Goal: Task Accomplishment & Management: Manage account settings

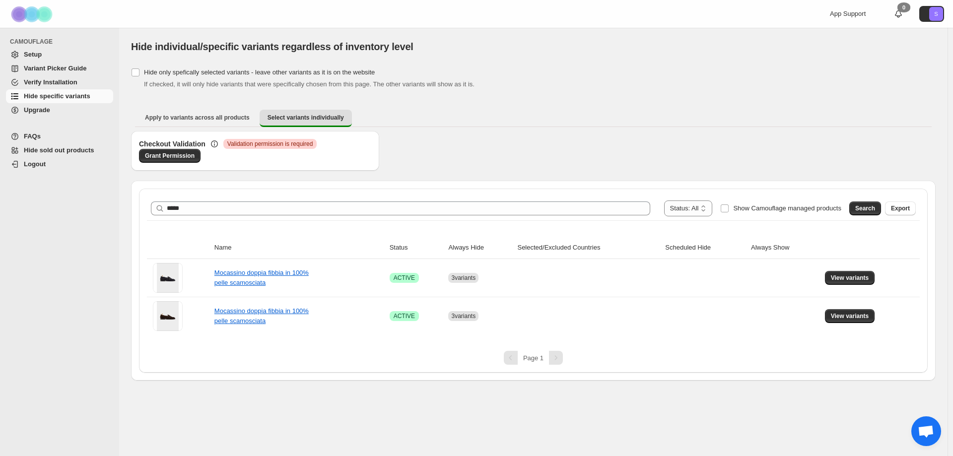
click at [61, 102] on link "Hide specific variants" at bounding box center [59, 96] width 107 height 14
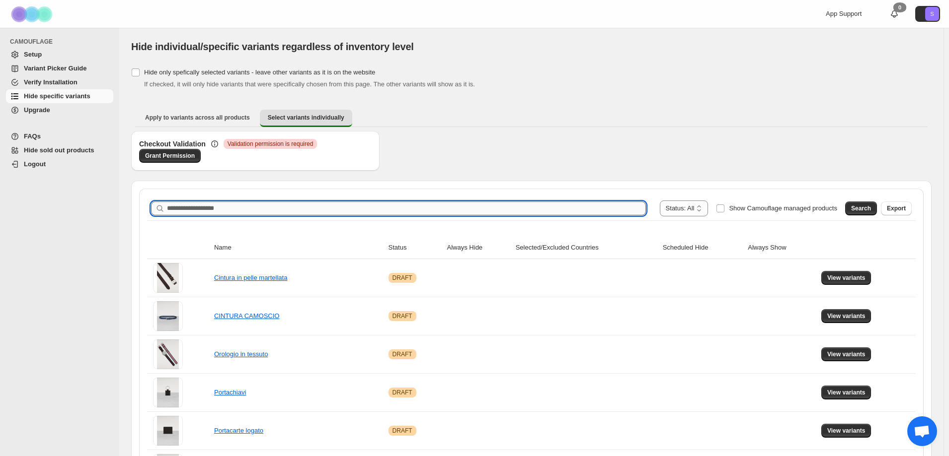
click at [232, 206] on input "Search product name" at bounding box center [406, 209] width 479 height 14
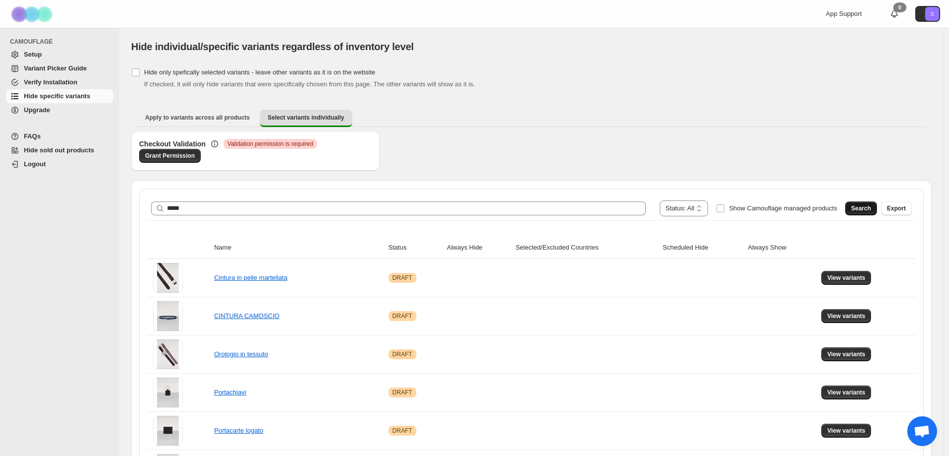
click at [867, 206] on span "Search" at bounding box center [861, 209] width 20 height 8
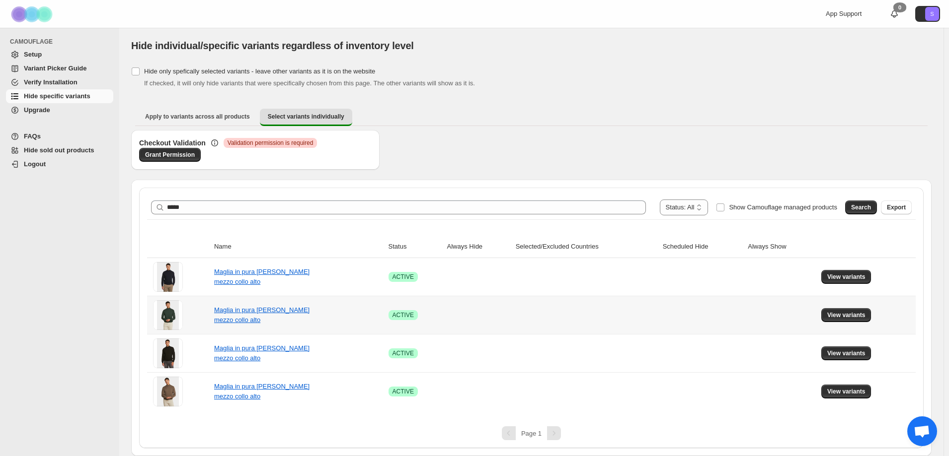
scroll to position [1, 0]
click at [854, 271] on button "View variants" at bounding box center [846, 277] width 50 height 14
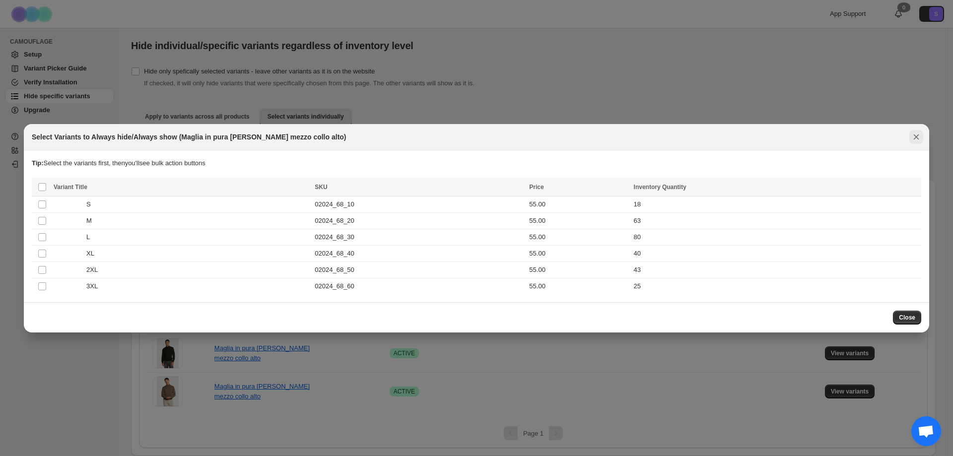
click at [916, 136] on icon "Close" at bounding box center [916, 136] width 5 height 5
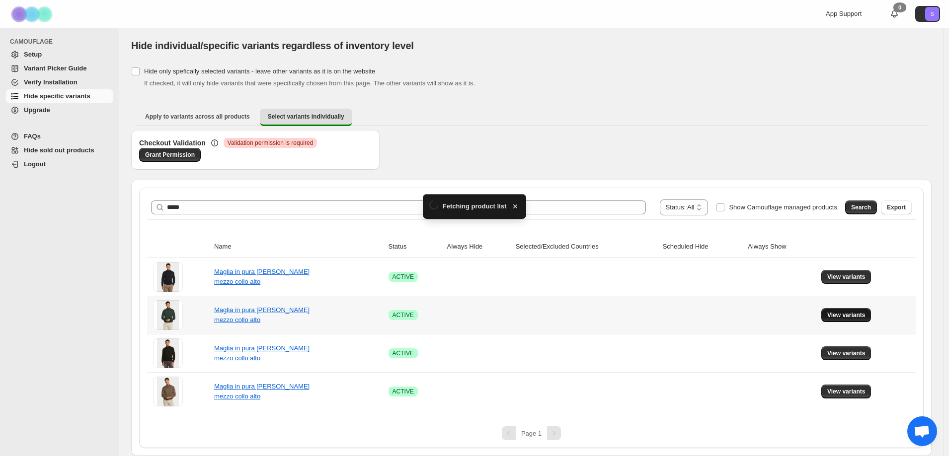
click at [854, 314] on span "View variants" at bounding box center [846, 315] width 38 height 8
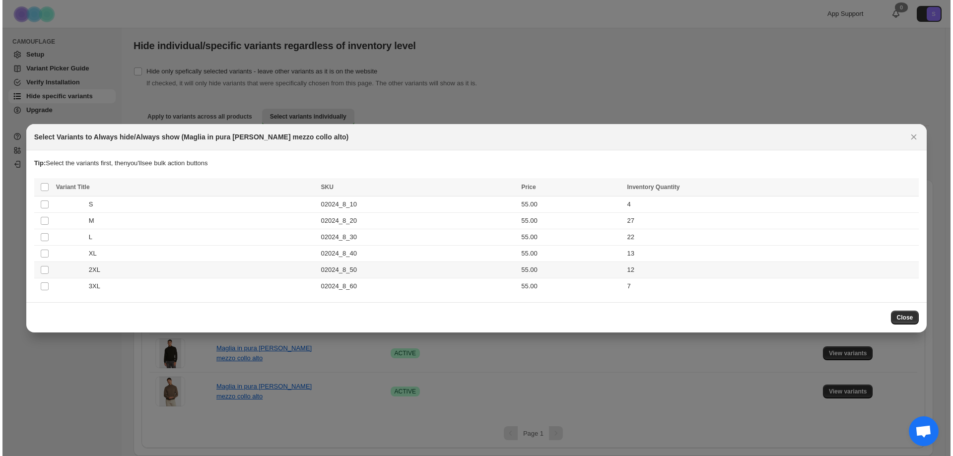
scroll to position [0, 0]
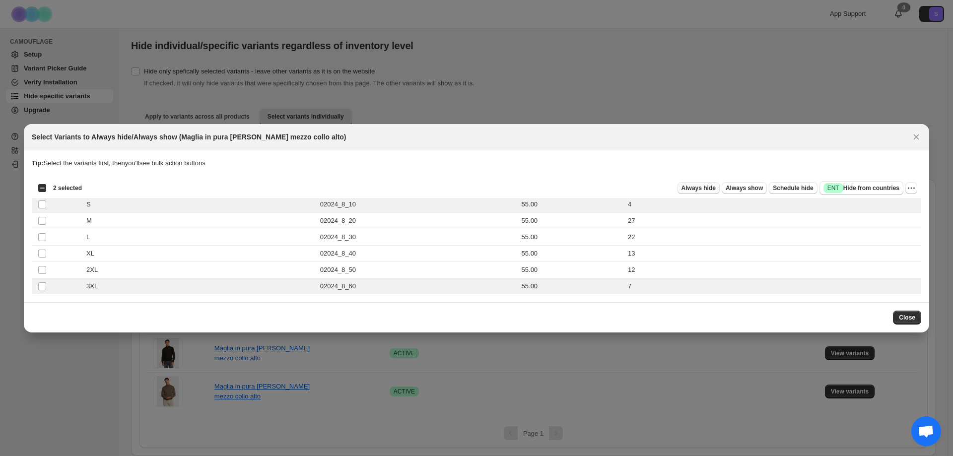
click at [693, 189] on span "Always hide" at bounding box center [699, 188] width 34 height 8
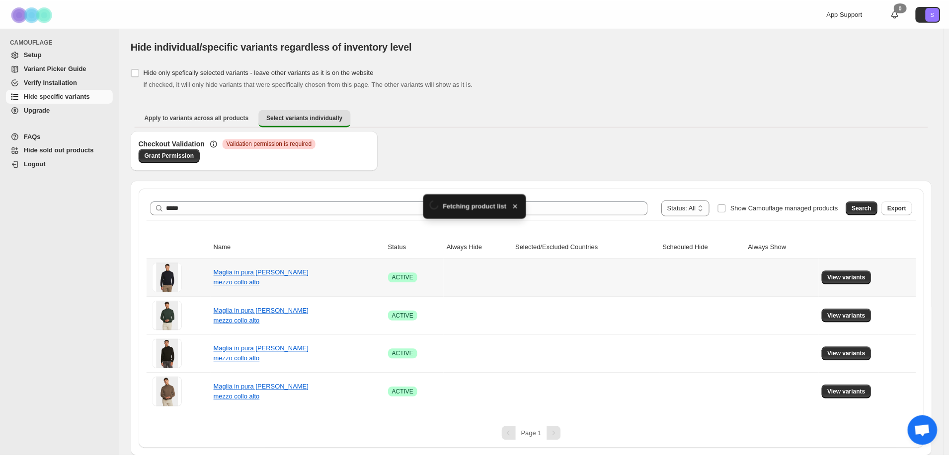
scroll to position [1, 0]
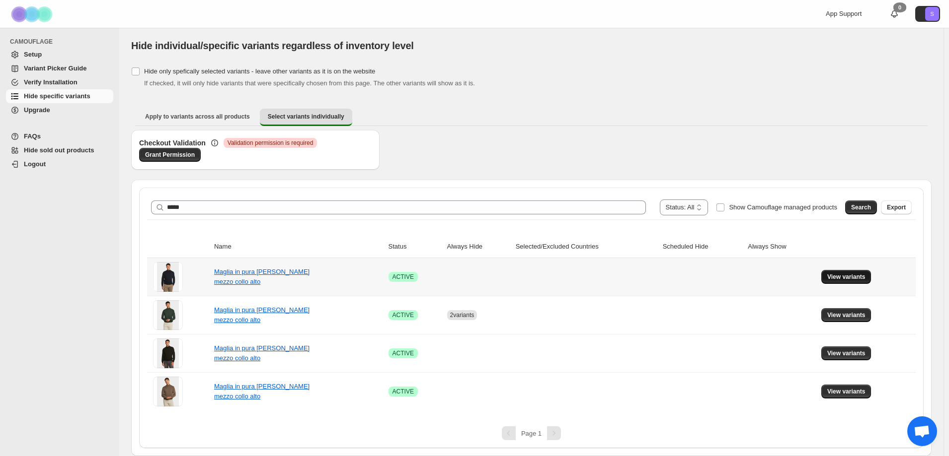
click at [857, 276] on span "View variants" at bounding box center [846, 277] width 38 height 8
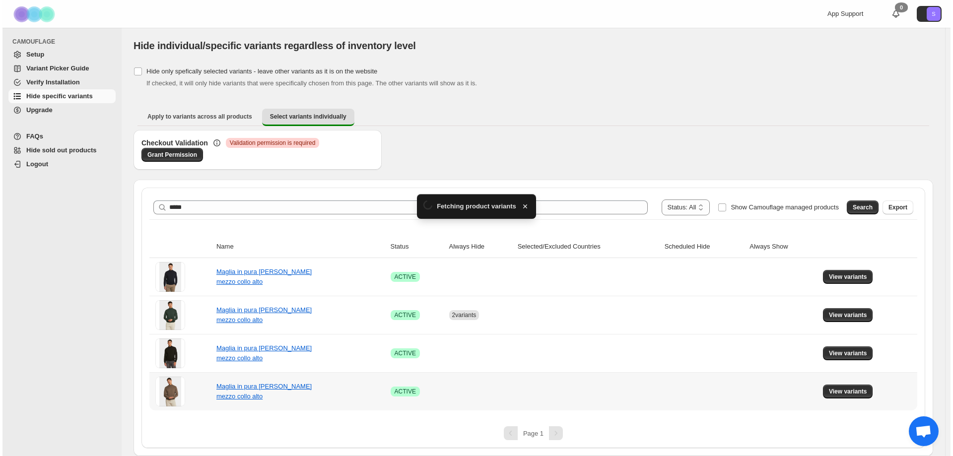
scroll to position [0, 0]
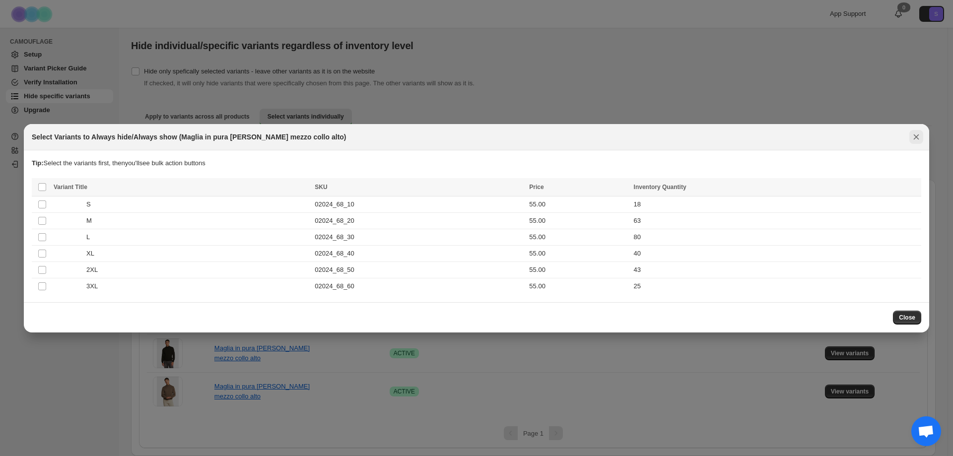
click at [916, 136] on icon "Close" at bounding box center [917, 137] width 10 height 10
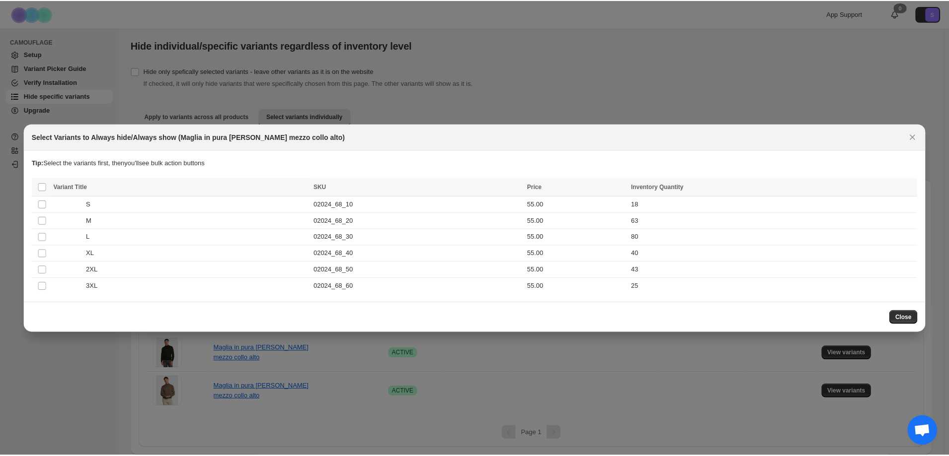
scroll to position [1, 0]
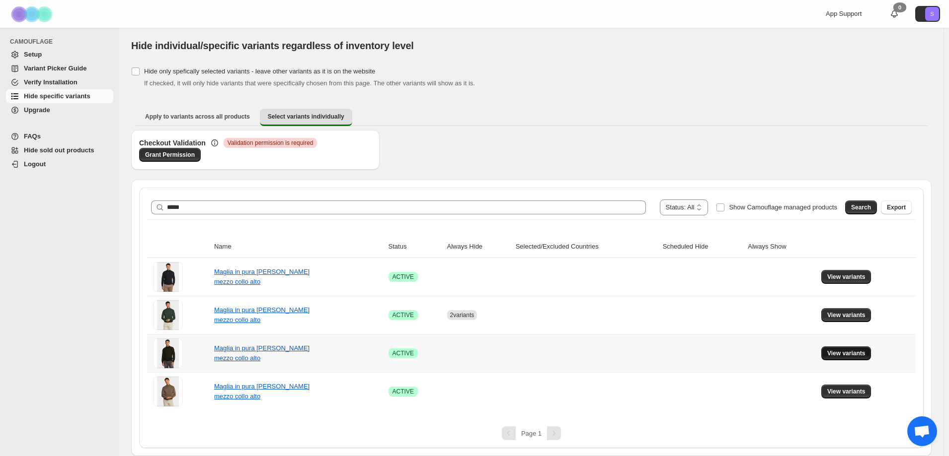
click at [854, 353] on span "View variants" at bounding box center [846, 354] width 38 height 8
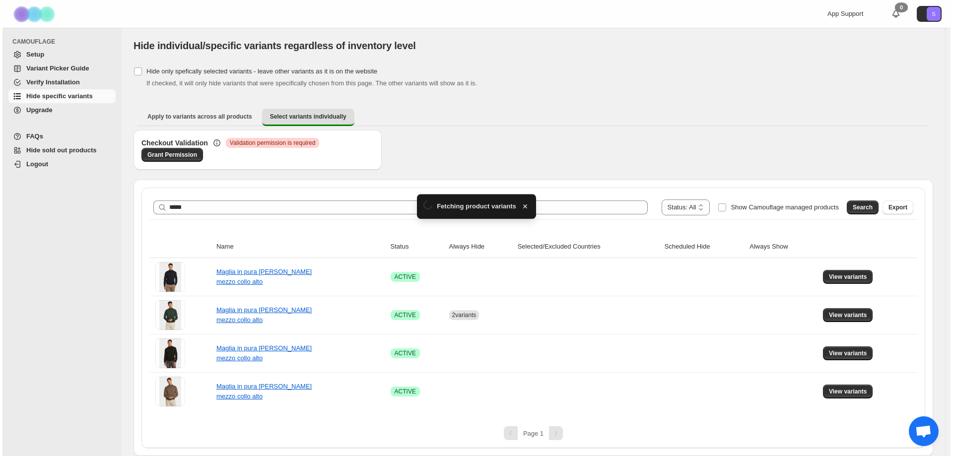
scroll to position [0, 0]
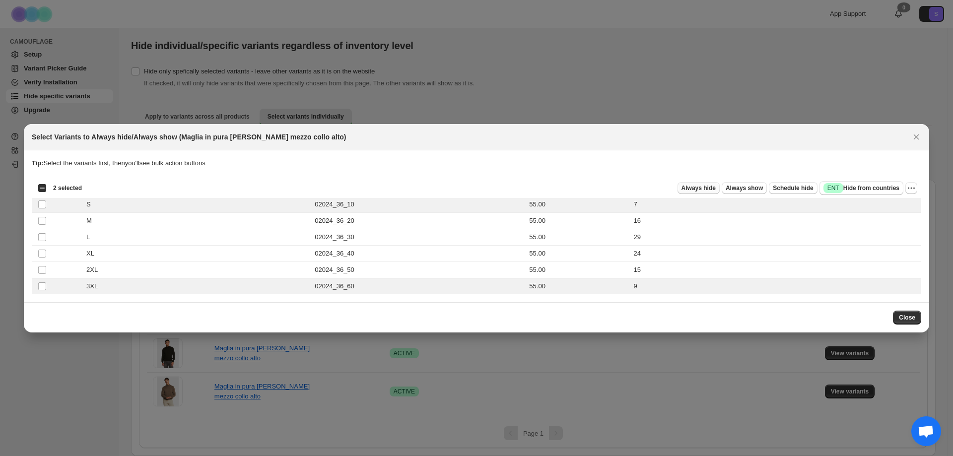
click at [708, 189] on span "Always hide" at bounding box center [699, 188] width 34 height 8
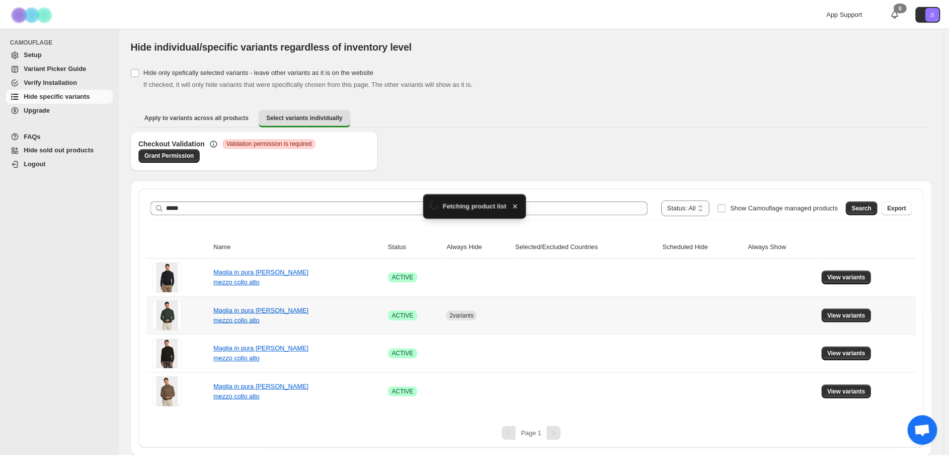
scroll to position [1, 0]
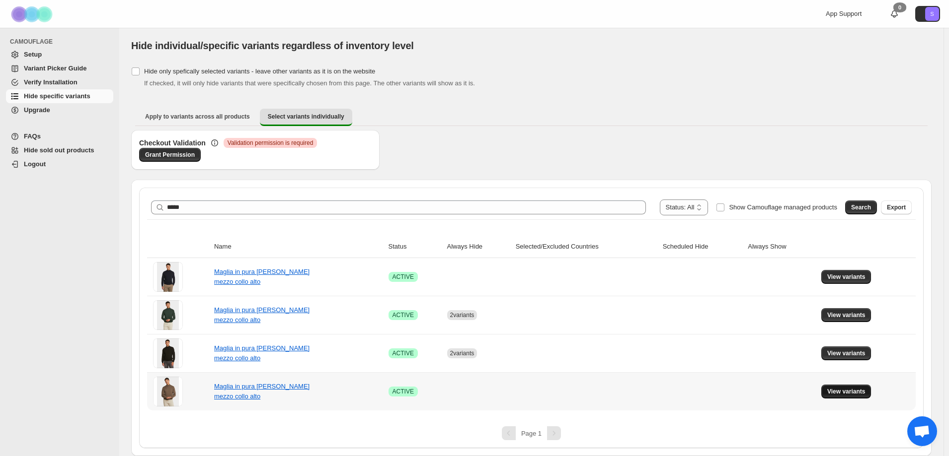
click at [851, 395] on span "View variants" at bounding box center [846, 392] width 38 height 8
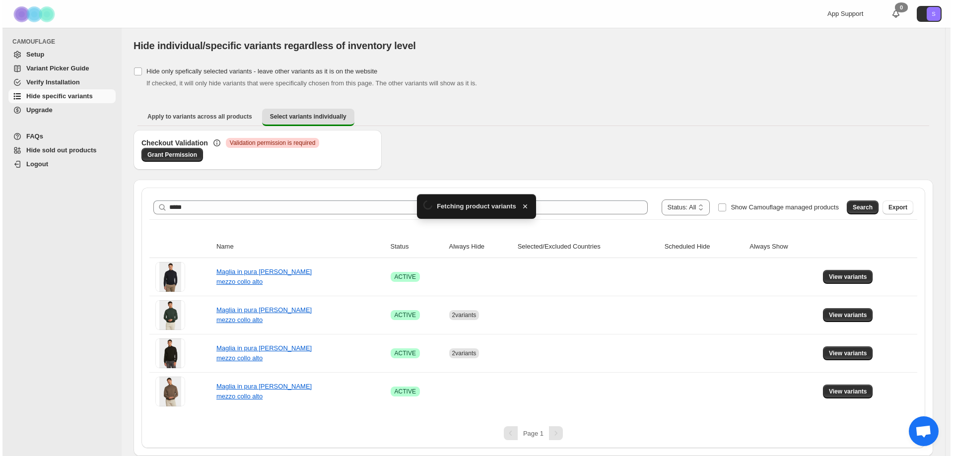
scroll to position [0, 0]
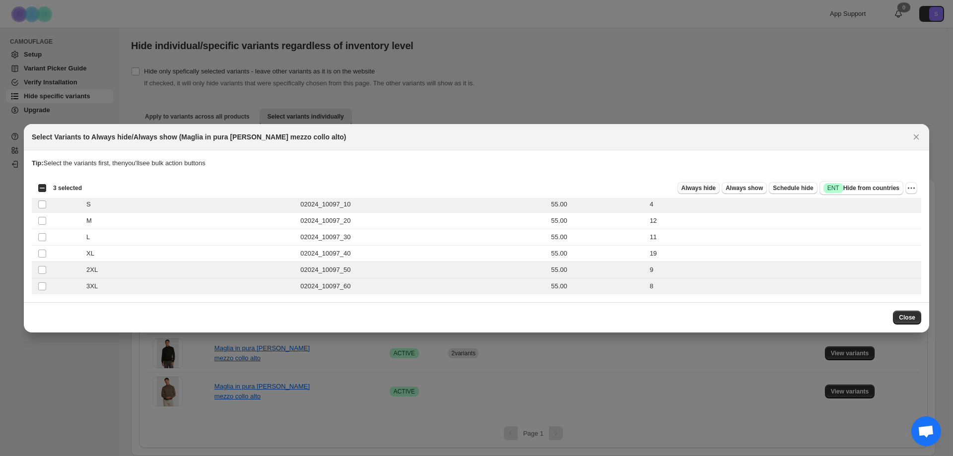
click at [710, 184] on button "Always hide" at bounding box center [699, 188] width 42 height 12
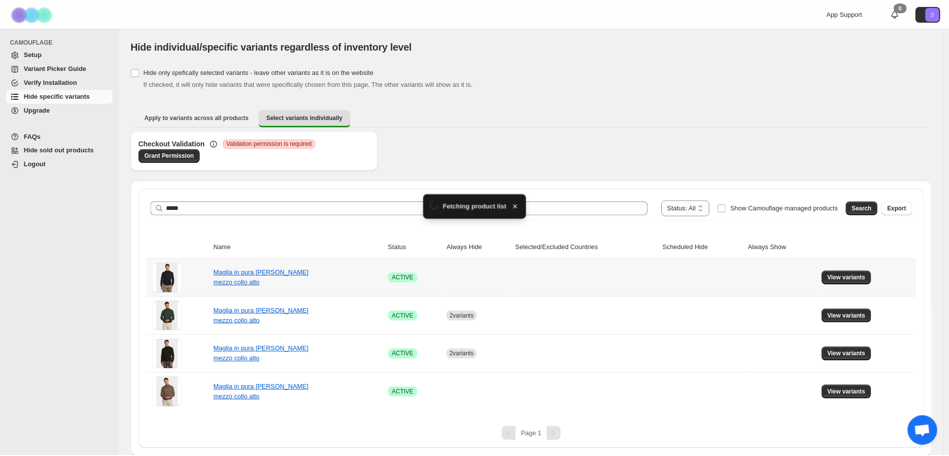
scroll to position [1, 0]
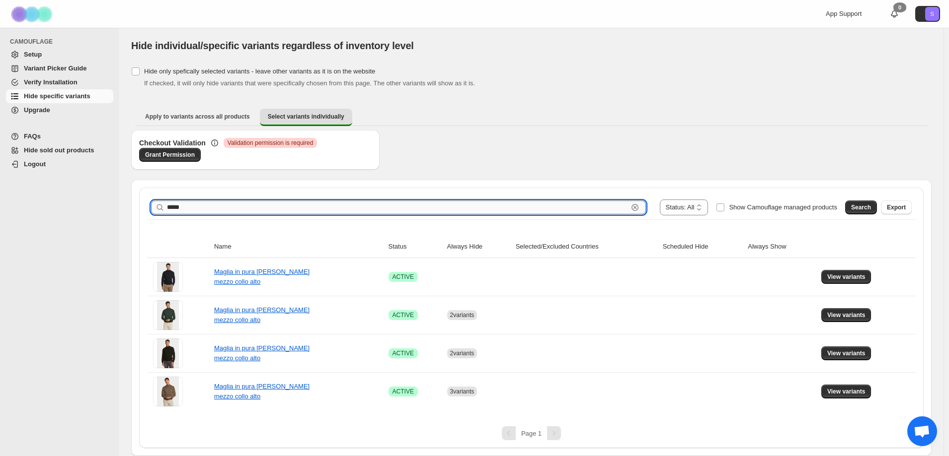
click at [215, 203] on input "*****" at bounding box center [397, 208] width 461 height 14
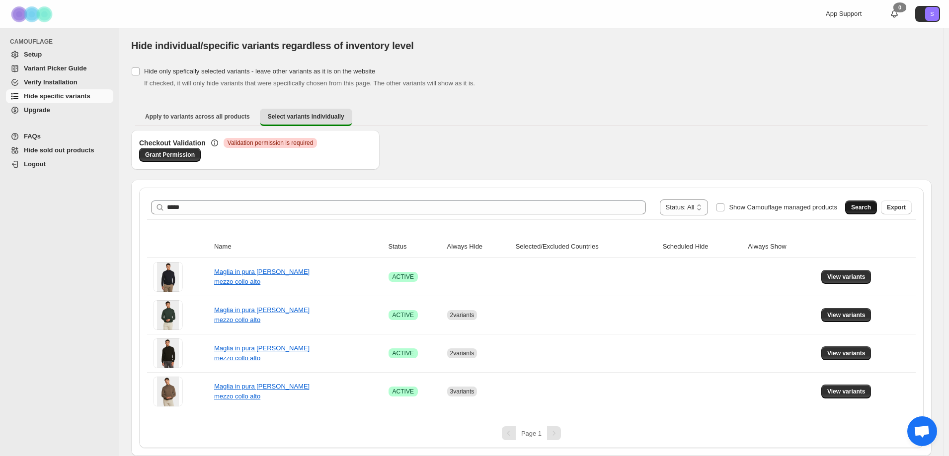
click at [856, 203] on button "Search" at bounding box center [861, 208] width 32 height 14
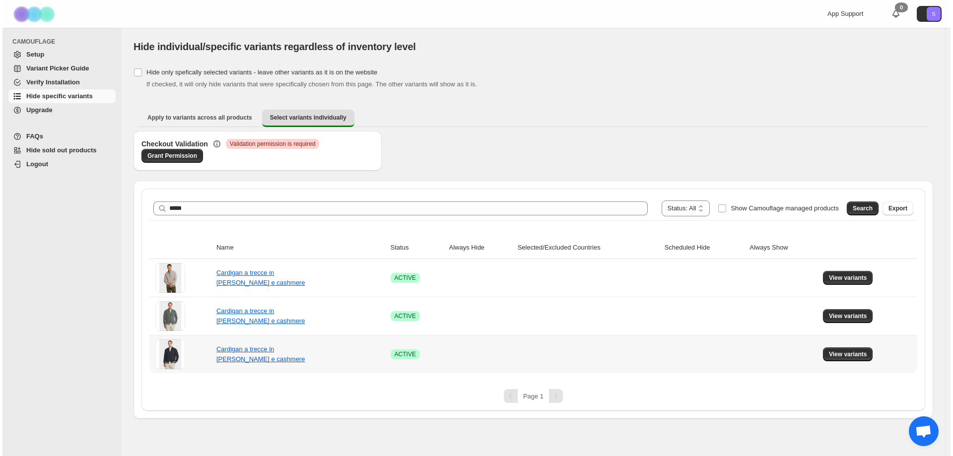
scroll to position [0, 0]
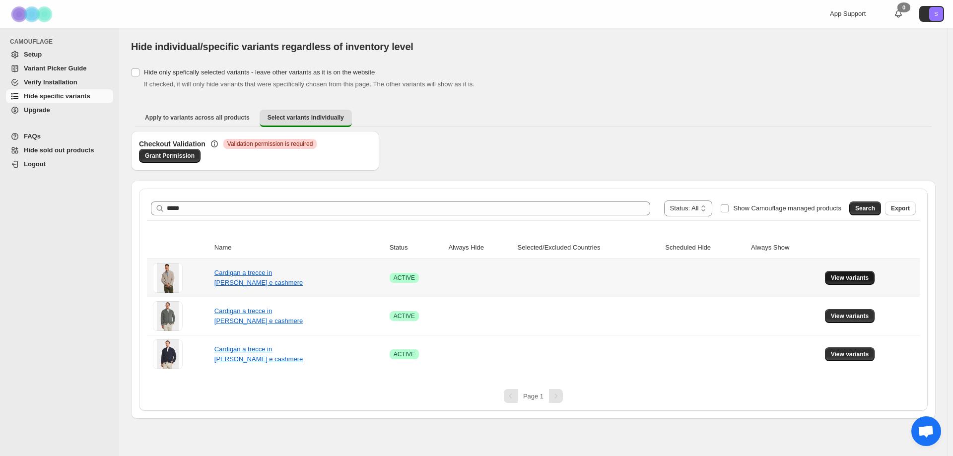
click at [863, 278] on span "View variants" at bounding box center [850, 278] width 38 height 8
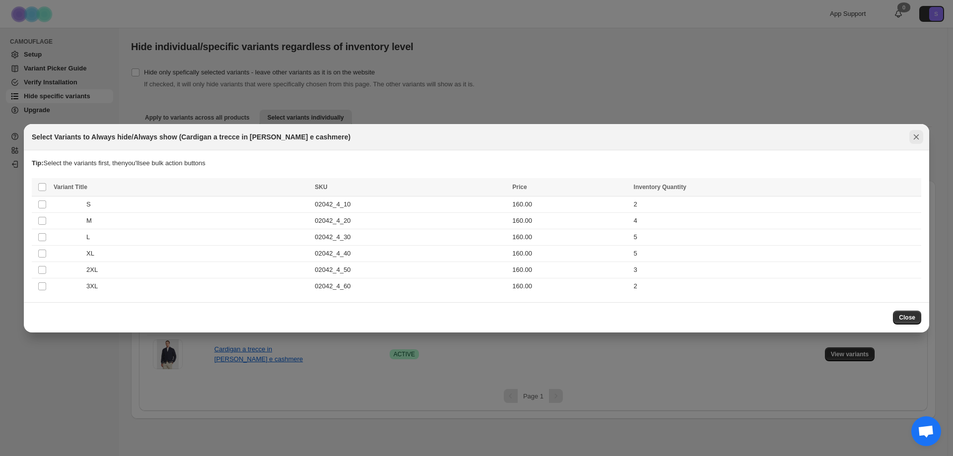
click at [918, 137] on icon "Close" at bounding box center [917, 137] width 10 height 10
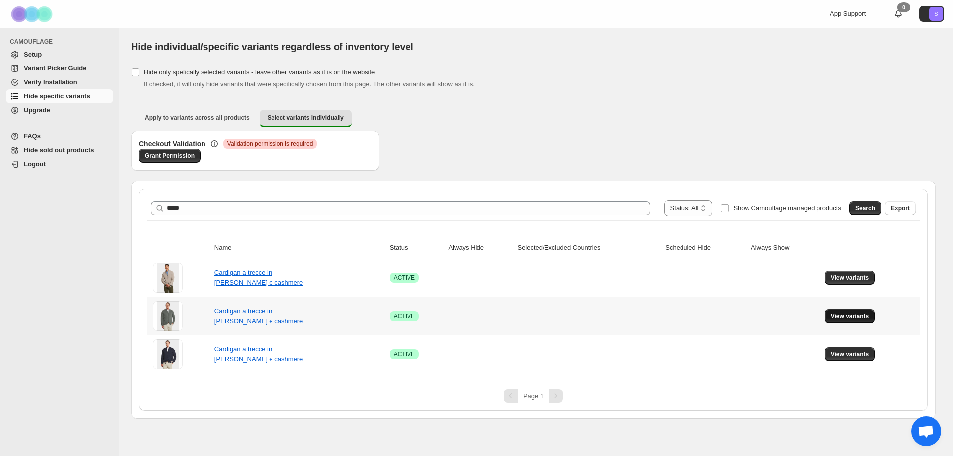
click at [846, 316] on span "View variants" at bounding box center [850, 316] width 38 height 8
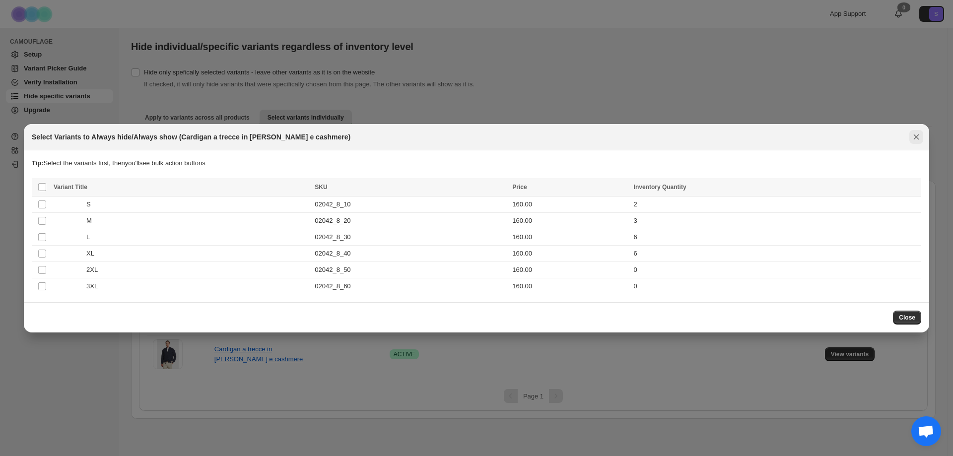
click at [920, 137] on icon "Close" at bounding box center [917, 137] width 10 height 10
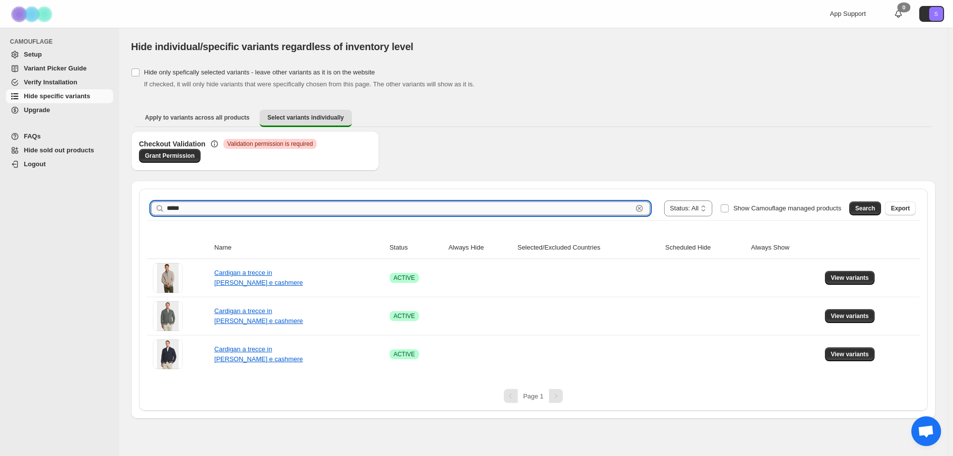
click at [208, 207] on input "*****" at bounding box center [400, 209] width 466 height 14
type input "*****"
click at [873, 216] on div "Search Export" at bounding box center [881, 207] width 71 height 20
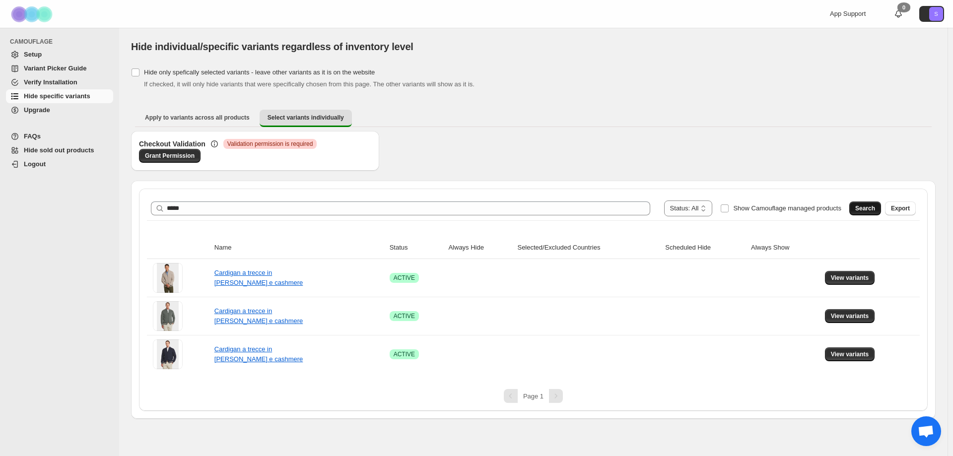
click at [873, 214] on button "Search" at bounding box center [866, 209] width 32 height 14
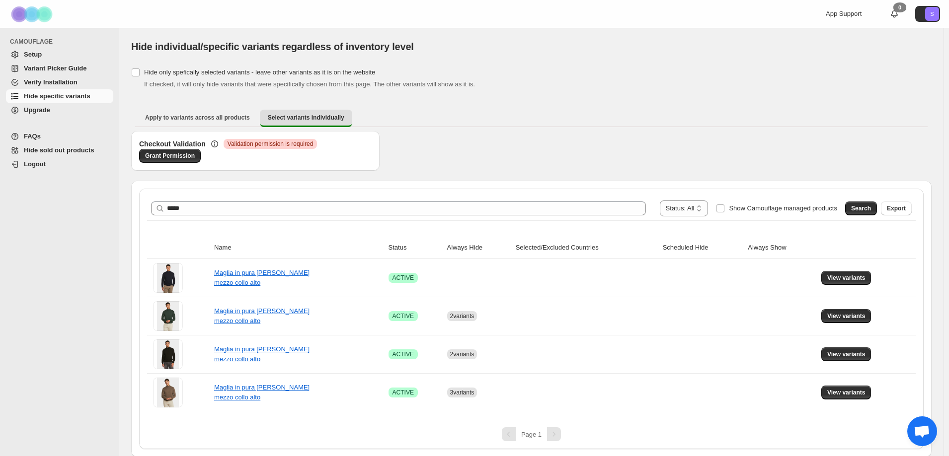
scroll to position [1, 0]
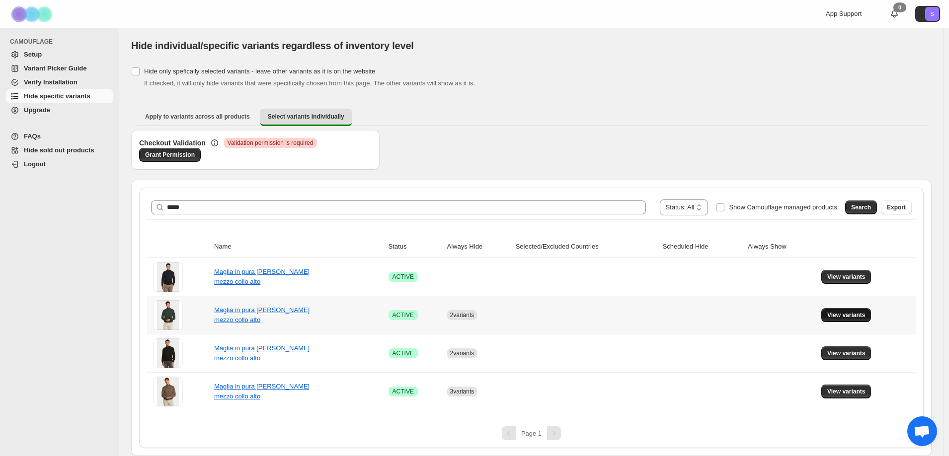
click at [861, 315] on span "View variants" at bounding box center [846, 315] width 38 height 8
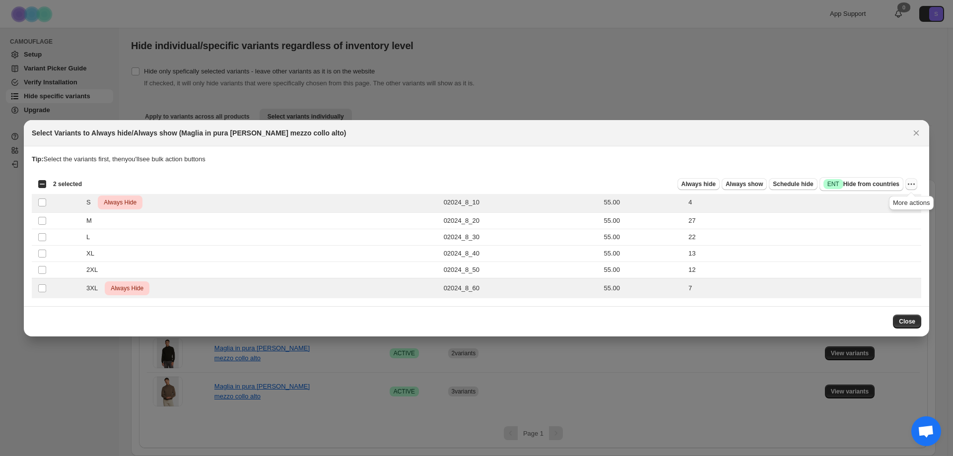
click at [914, 183] on icon "More actions" at bounding box center [912, 184] width 10 height 10
click at [889, 205] on span "Undo always hide" at bounding box center [876, 204] width 72 height 10
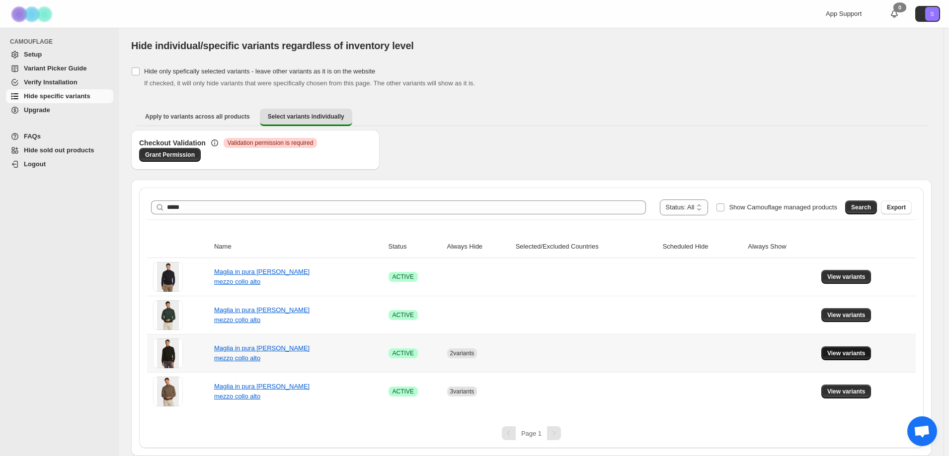
click at [846, 348] on button "View variants" at bounding box center [846, 354] width 50 height 14
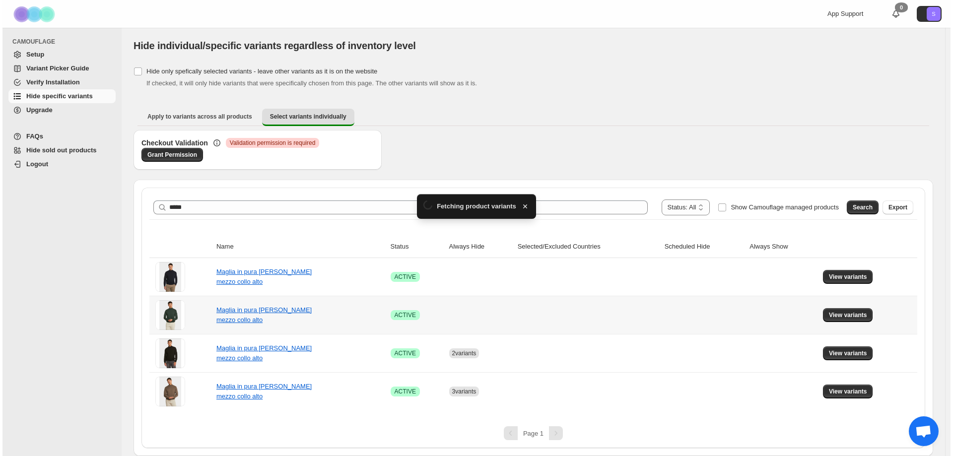
scroll to position [0, 0]
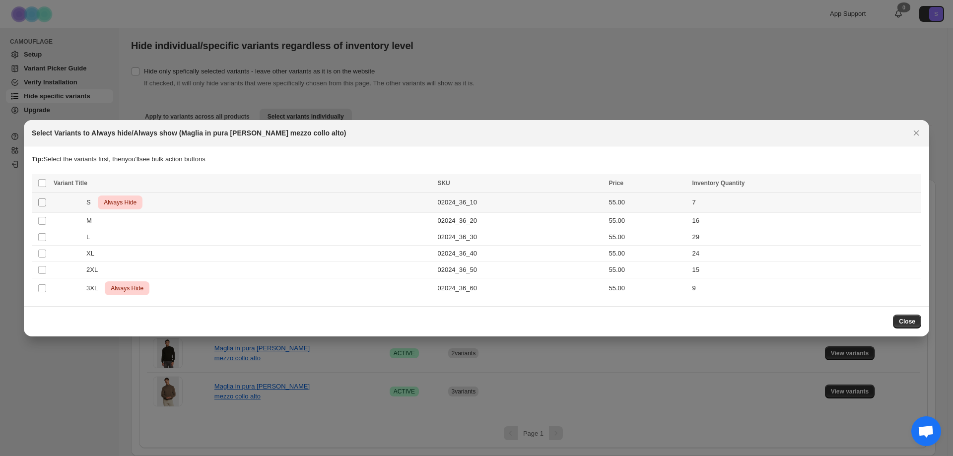
click at [46, 203] on span ":r55:" at bounding box center [42, 202] width 9 height 9
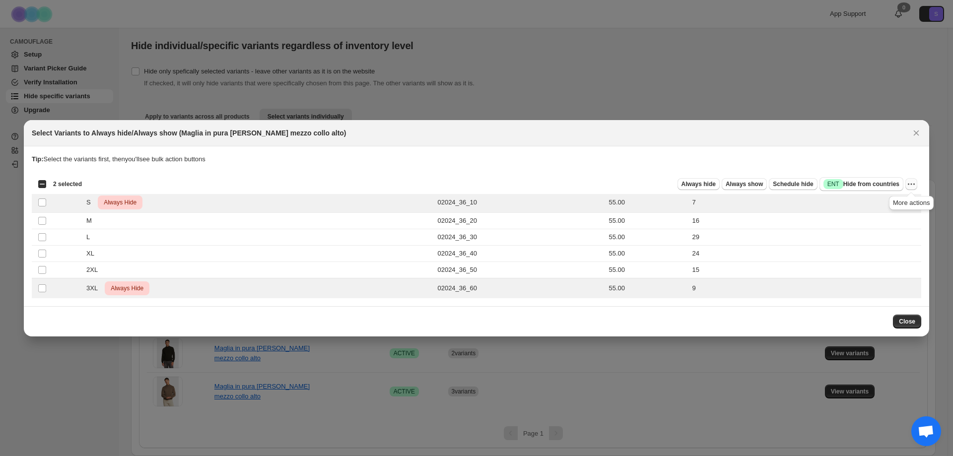
click at [910, 181] on icon "More actions" at bounding box center [912, 184] width 10 height 10
click at [870, 205] on span "Undo always hide" at bounding box center [865, 203] width 51 height 7
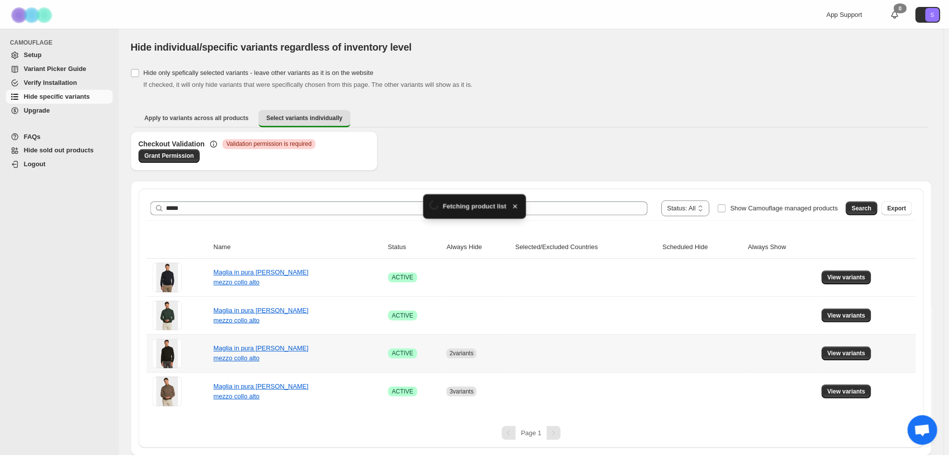
scroll to position [1, 0]
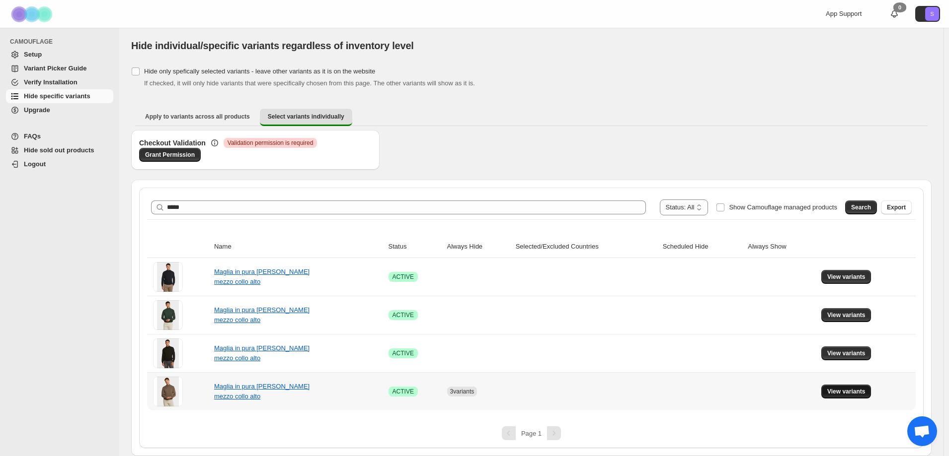
click at [843, 397] on button "View variants" at bounding box center [846, 392] width 50 height 14
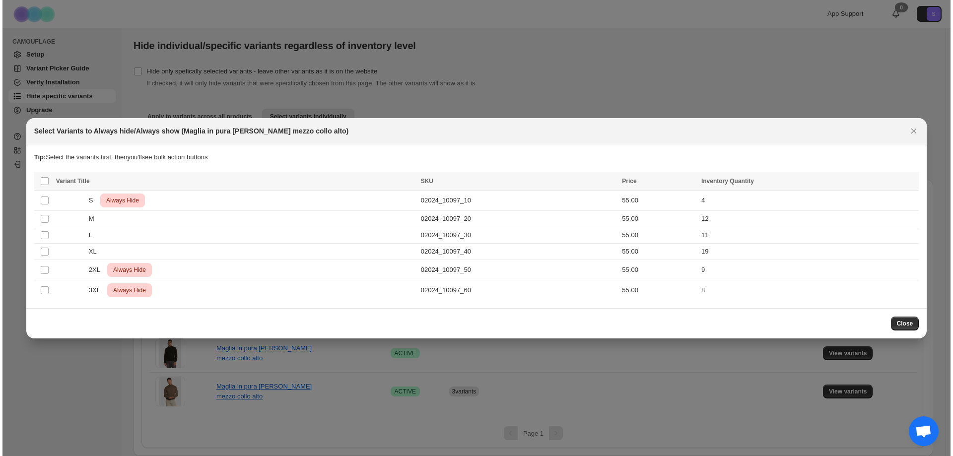
scroll to position [0, 0]
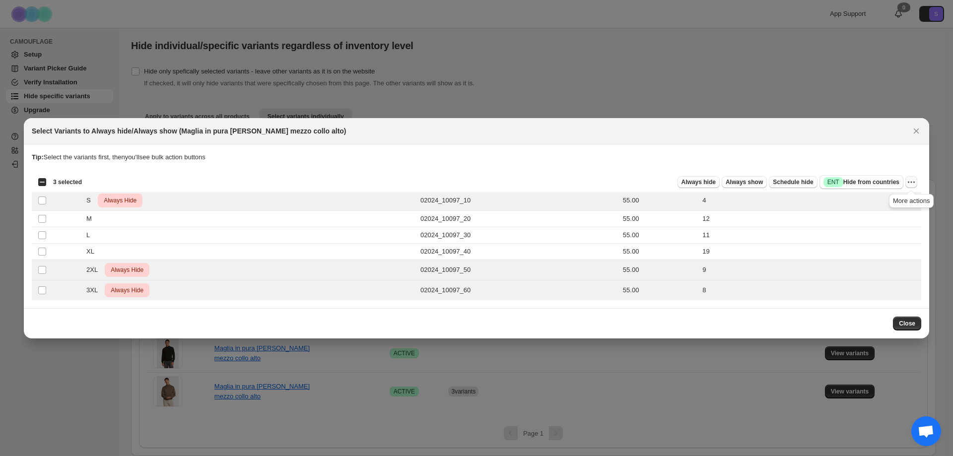
click at [913, 179] on icon "More actions" at bounding box center [912, 182] width 10 height 10
click at [861, 203] on span "Undo always hide" at bounding box center [865, 201] width 51 height 7
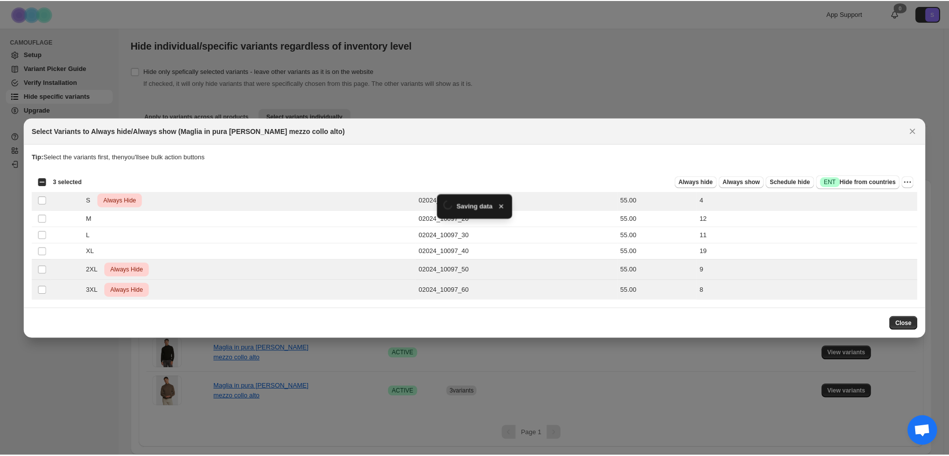
scroll to position [1, 0]
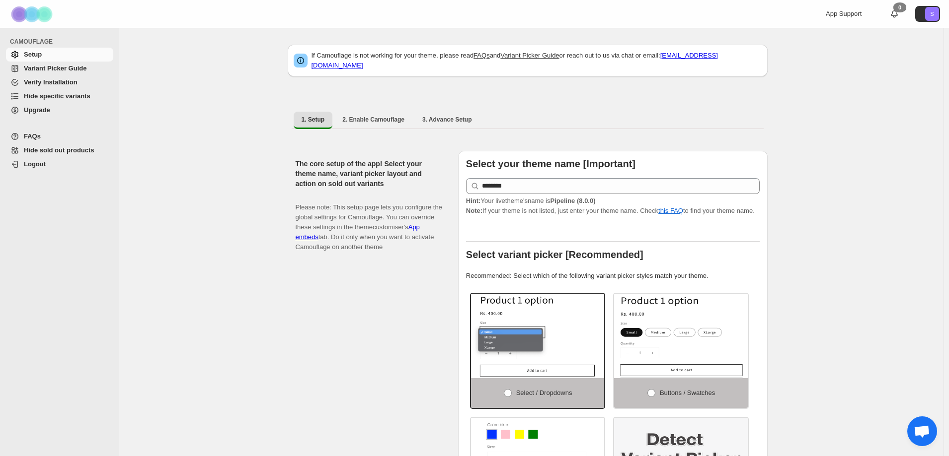
click at [39, 71] on span "Variant Picker Guide" at bounding box center [55, 68] width 63 height 7
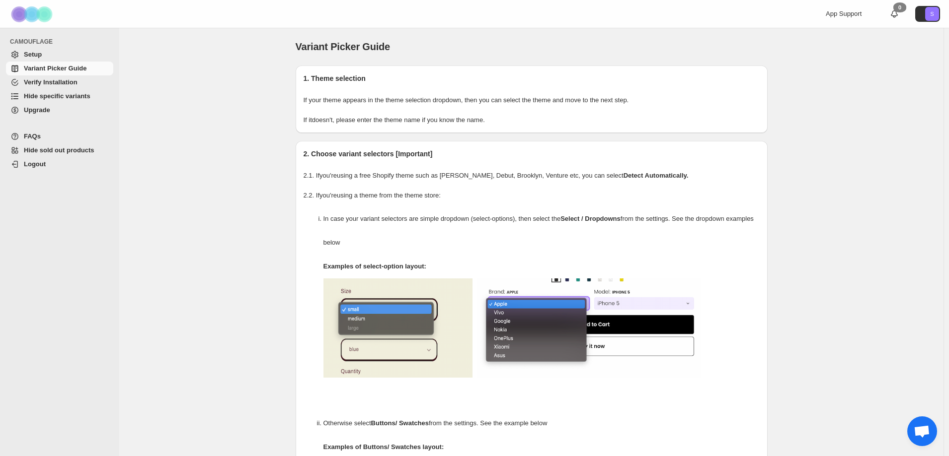
click at [65, 100] on span "Hide specific variants" at bounding box center [67, 96] width 87 height 10
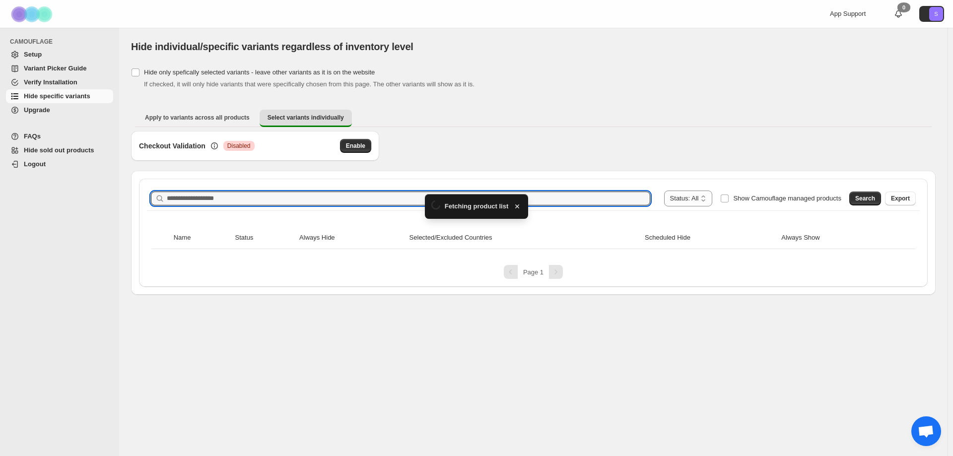
click at [174, 193] on div "**********" at bounding box center [533, 233] width 789 height 108
